Goal: Transaction & Acquisition: Purchase product/service

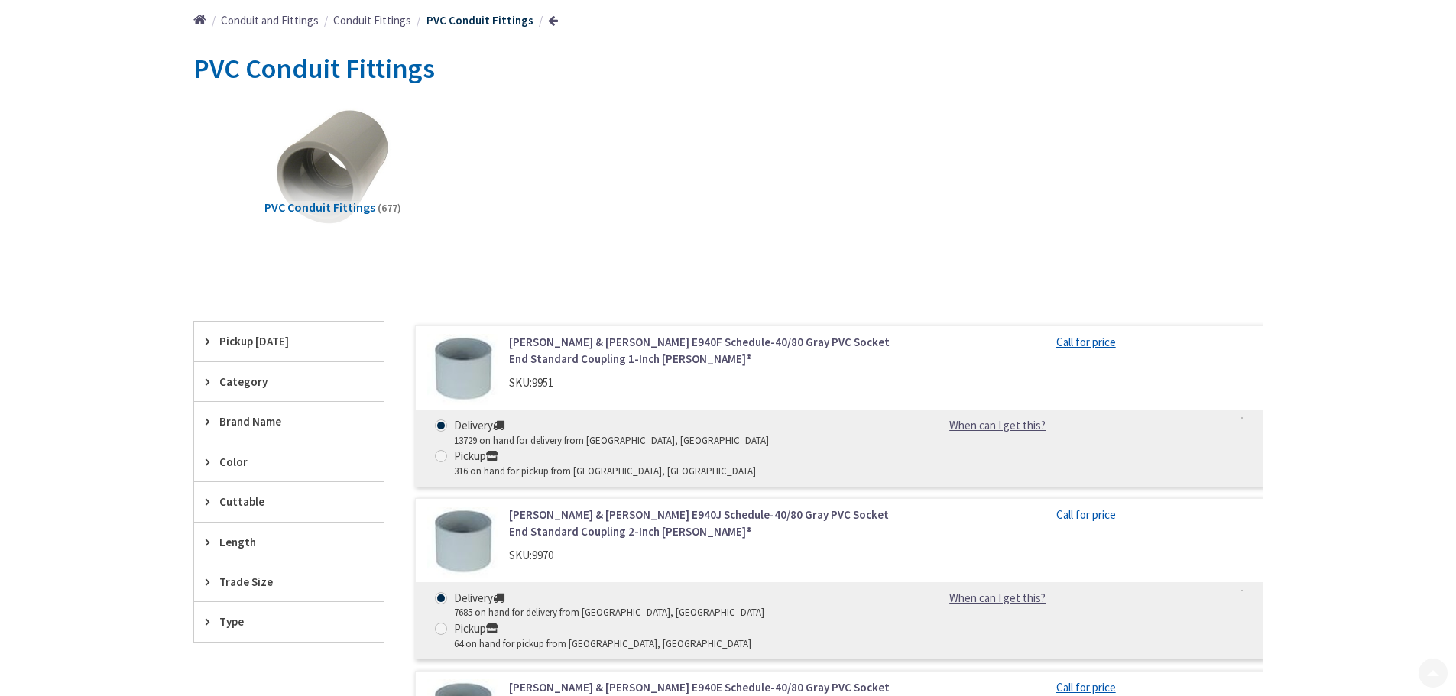
scroll to position [229, 0]
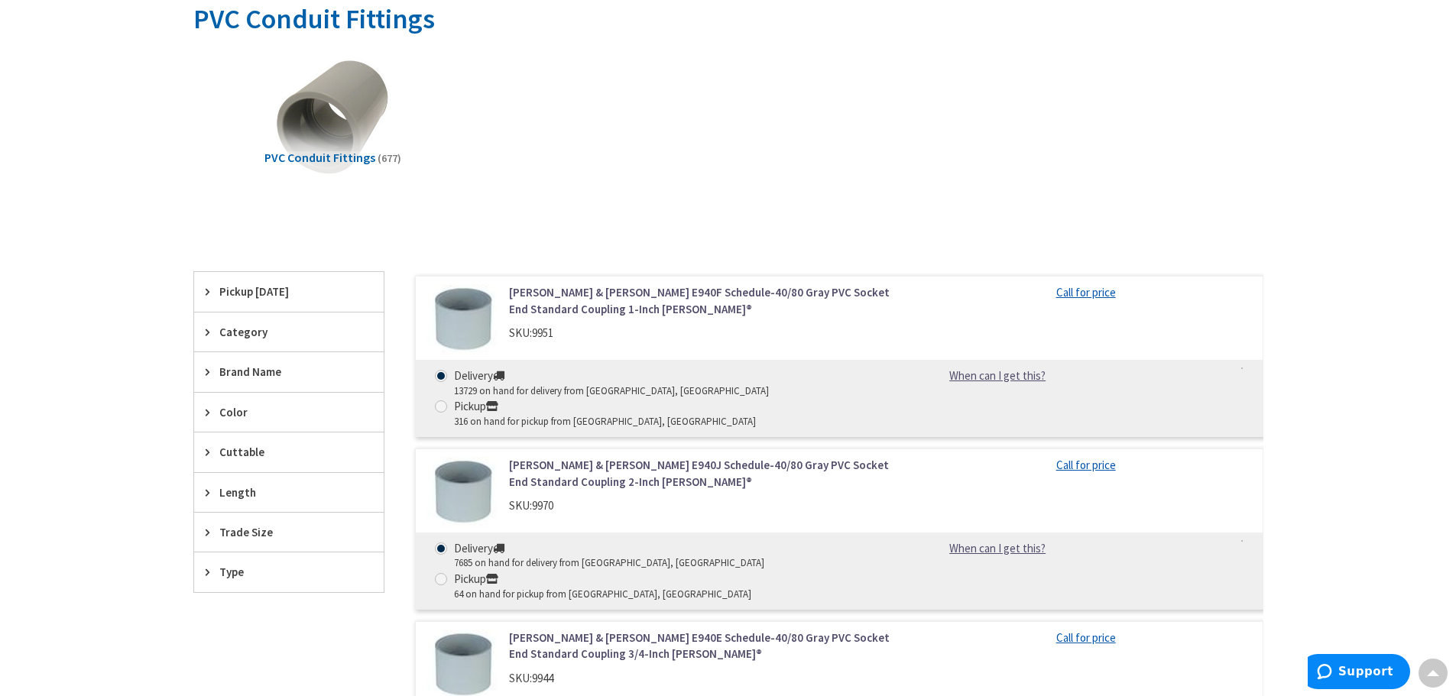
click at [211, 530] on icon at bounding box center [211, 532] width 11 height 11
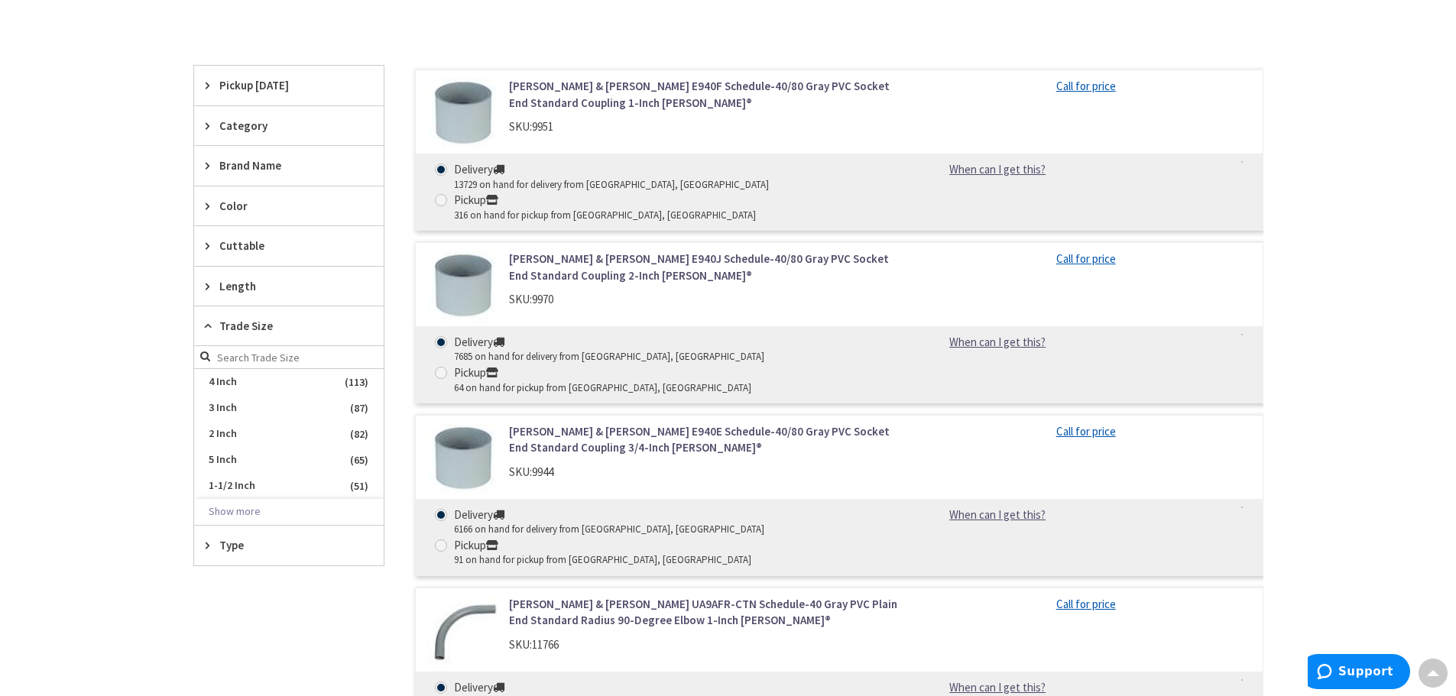
scroll to position [535, 0]
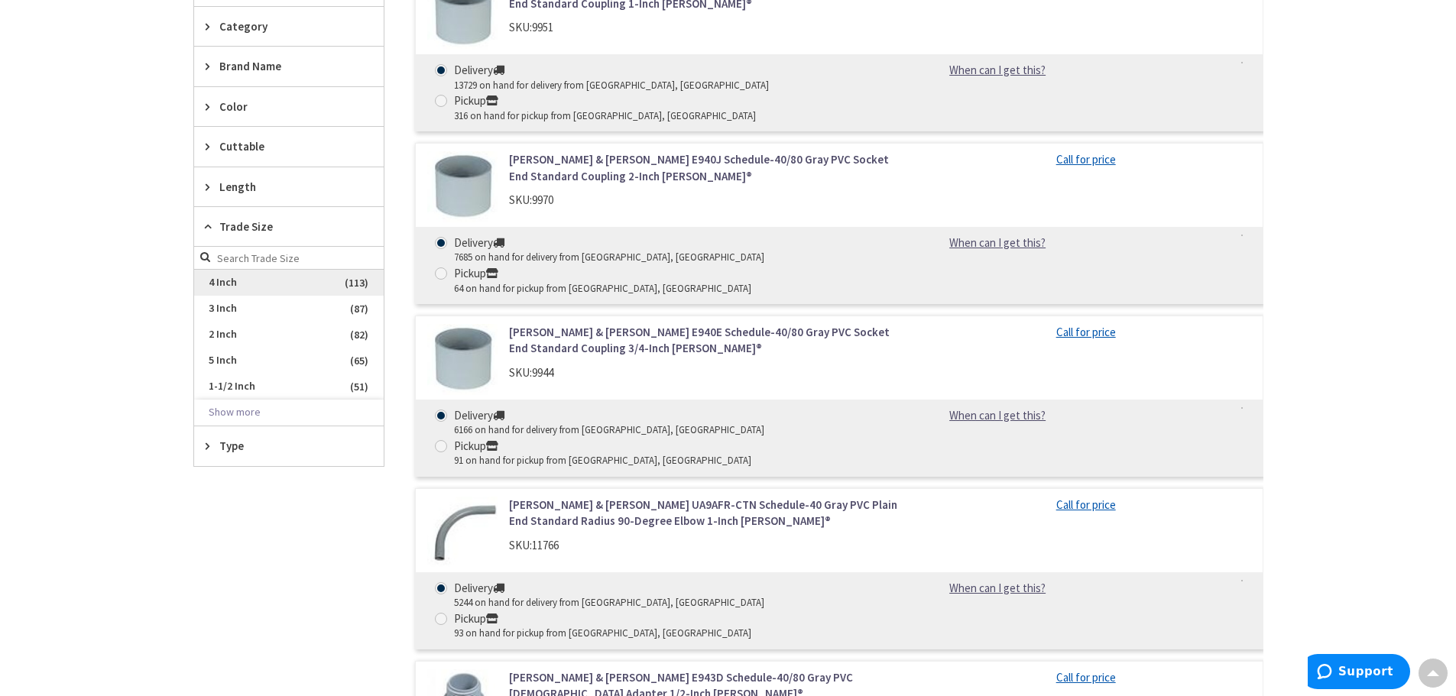
click at [222, 286] on span "4 Inch" at bounding box center [289, 283] width 190 height 26
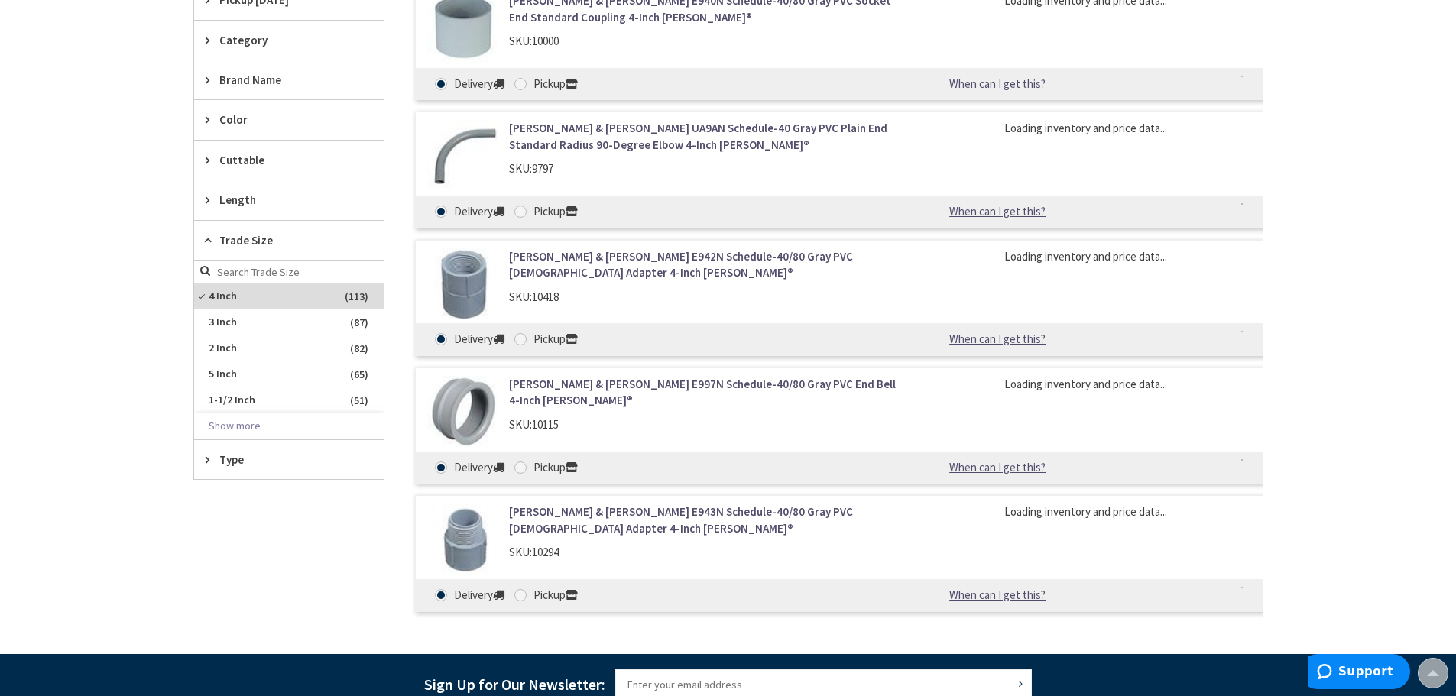
scroll to position [550, 0]
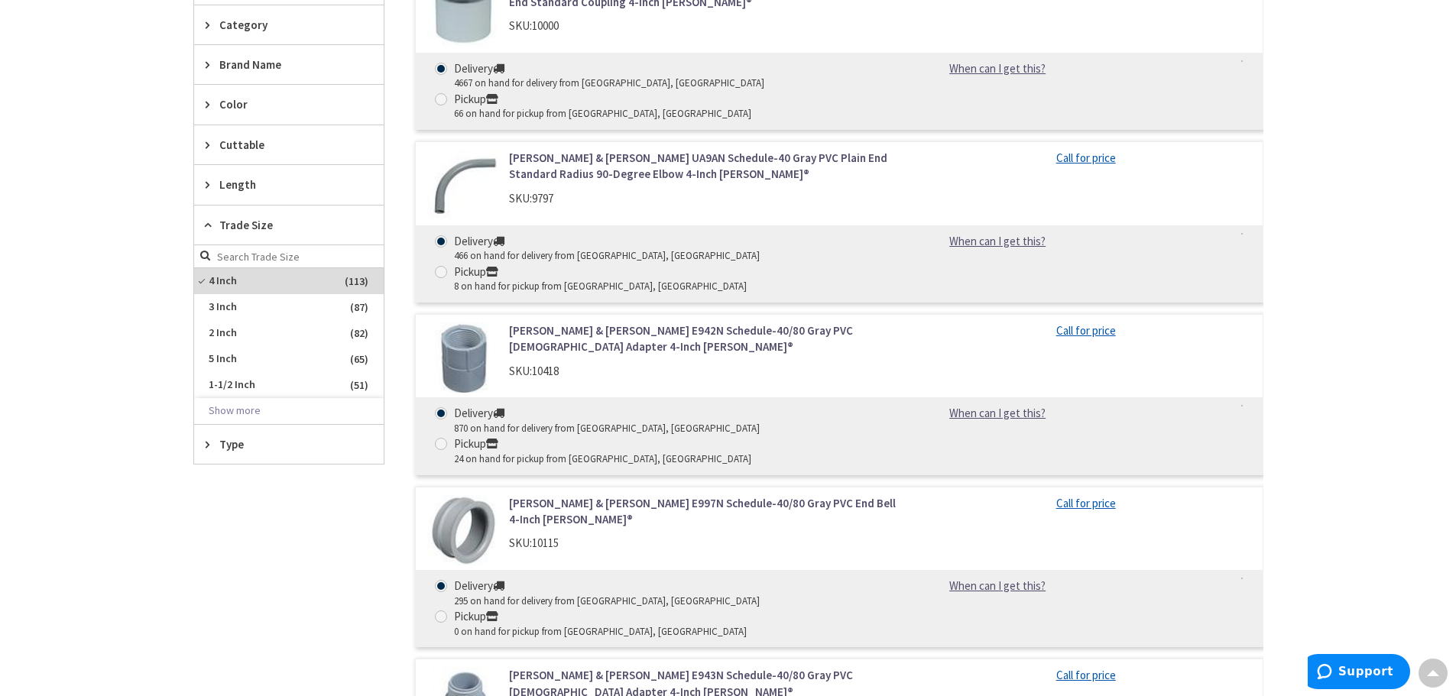
click at [643, 150] on link "[PERSON_NAME] & [PERSON_NAME] UA9AN Schedule-40 Gray PVC Plain End Standard Rad…" at bounding box center [703, 166] width 389 height 33
